Goal: Transaction & Acquisition: Book appointment/travel/reservation

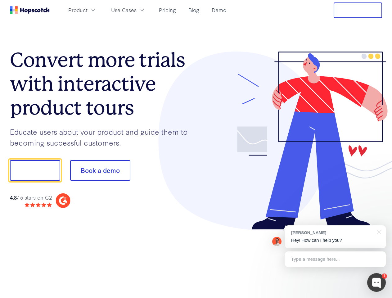
click at [196, 149] on div at bounding box center [289, 141] width 186 height 179
click at [88, 10] on span "Product" at bounding box center [77, 10] width 19 height 8
click at [137, 10] on span "Use Cases" at bounding box center [123, 10] width 25 height 8
click at [358, 10] on button "Free Trial" at bounding box center [358, 10] width 48 height 16
click at [35, 171] on button "Show me!" at bounding box center [35, 170] width 50 height 21
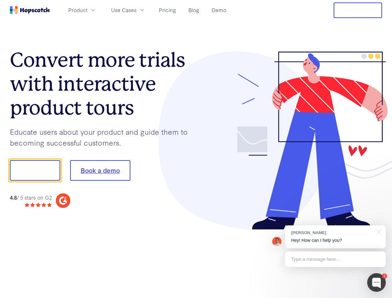
click at [100, 171] on button "Book a demo" at bounding box center [100, 170] width 60 height 21
click at [377, 283] on div at bounding box center [377, 282] width 19 height 19
click at [336, 237] on div "[PERSON_NAME] Hey! How can I help you?" at bounding box center [335, 237] width 101 height 23
click at [378, 232] on div at bounding box center [379, 232] width 16 height 13
click at [336, 259] on div "Type a message here..." at bounding box center [335, 260] width 101 height 16
